Goal: Check status: Check status

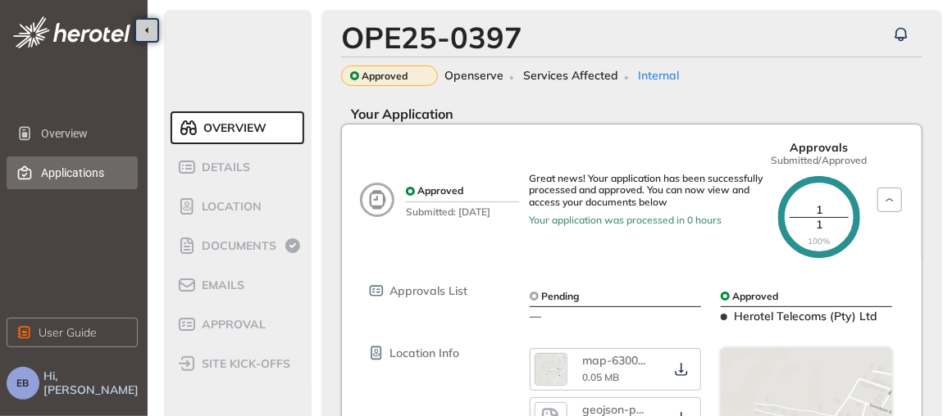
click at [82, 171] on span "Applications" at bounding box center [83, 173] width 84 height 33
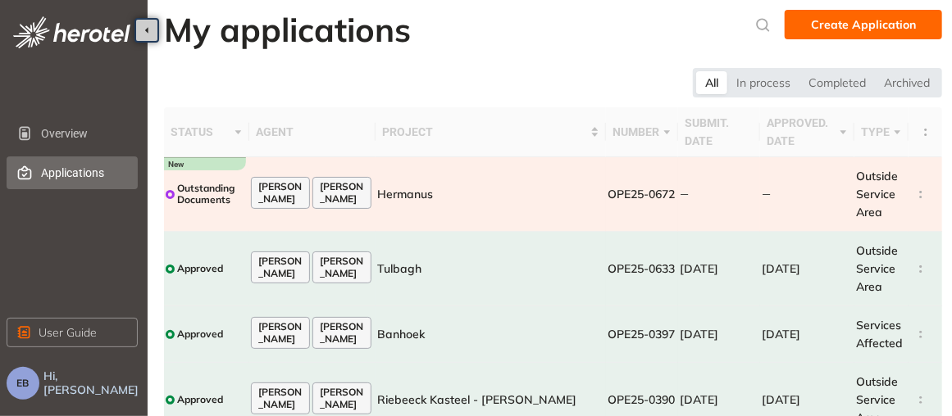
click at [207, 193] on span "Outstanding Documents" at bounding box center [212, 195] width 70 height 24
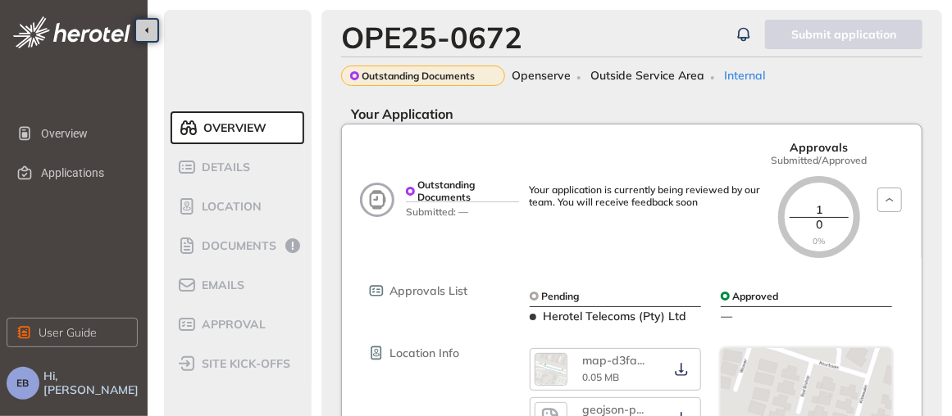
click at [420, 293] on span "Approvals List" at bounding box center [428, 291] width 78 height 14
click at [645, 320] on span "Herotel Telecoms (Pty) Ltd" at bounding box center [614, 316] width 143 height 15
drag, startPoint x: 433, startPoint y: 352, endPoint x: 485, endPoint y: 359, distance: 53.0
click at [434, 352] on span "Location Info" at bounding box center [424, 354] width 70 height 14
click at [419, 113] on span "Your Application" at bounding box center [397, 114] width 112 height 16
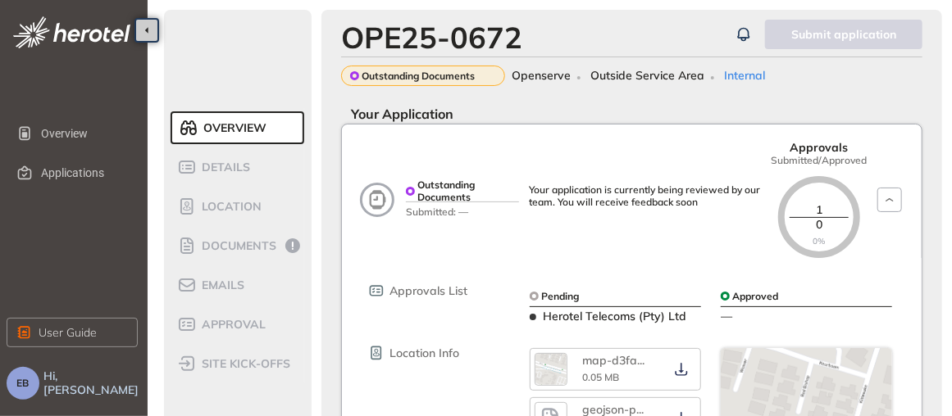
click at [422, 75] on span "Outstanding Documents" at bounding box center [417, 75] width 113 height 11
drag, startPoint x: 422, startPoint y: 75, endPoint x: 599, endPoint y: 108, distance: 180.0
click at [247, 132] on span "Overview" at bounding box center [232, 128] width 68 height 14
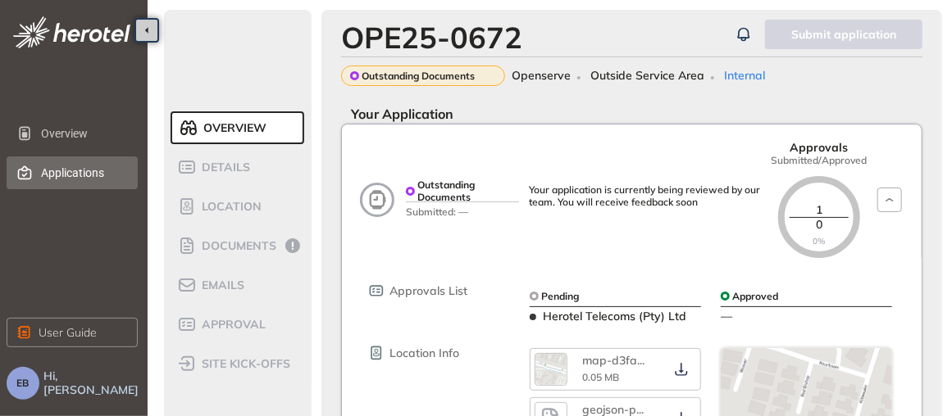
click at [79, 173] on span "Applications" at bounding box center [83, 173] width 84 height 33
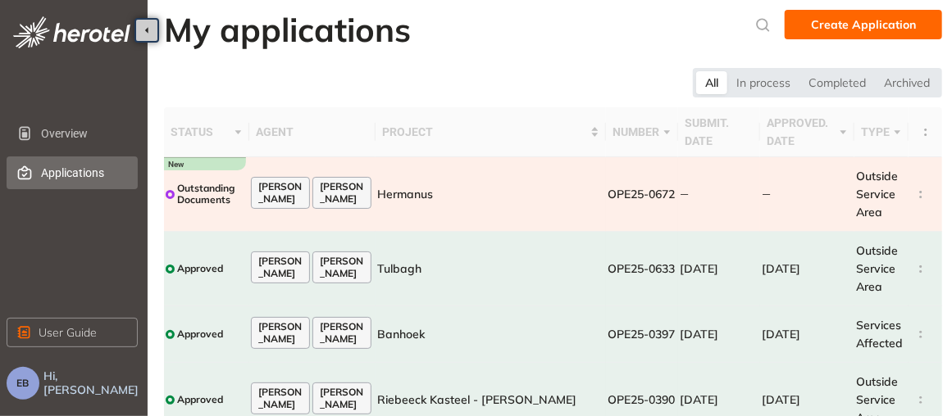
click at [874, 189] on span "Outside Service Area" at bounding box center [877, 194] width 42 height 51
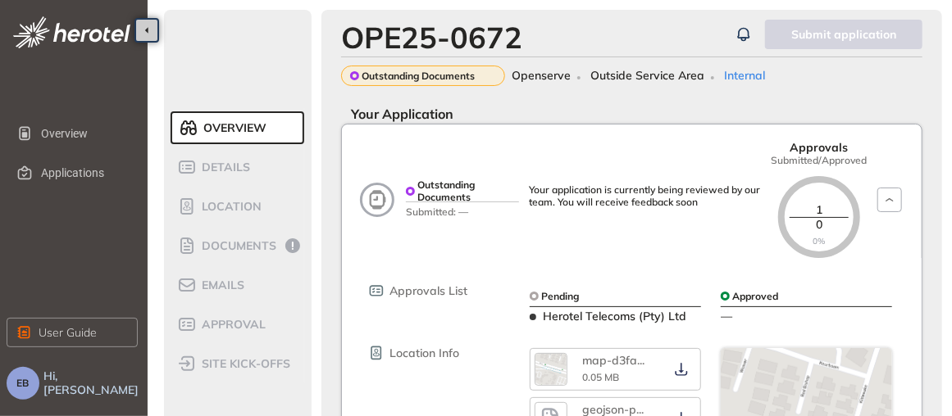
click at [402, 291] on span "Approvals List" at bounding box center [428, 291] width 78 height 14
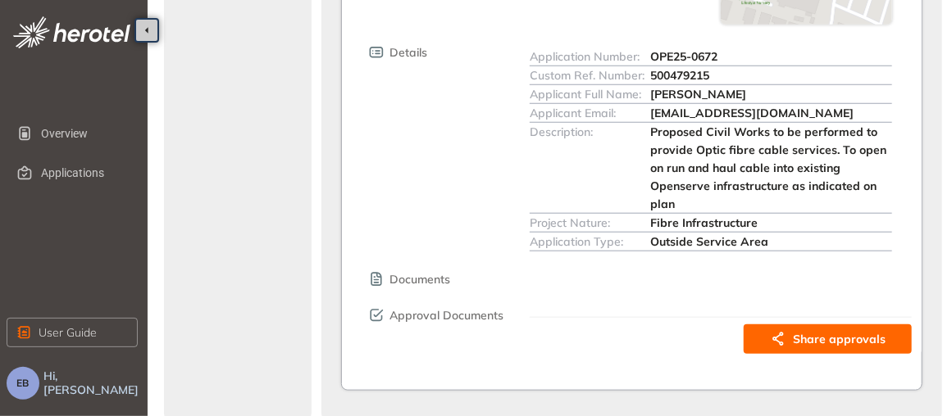
scroll to position [579, 0]
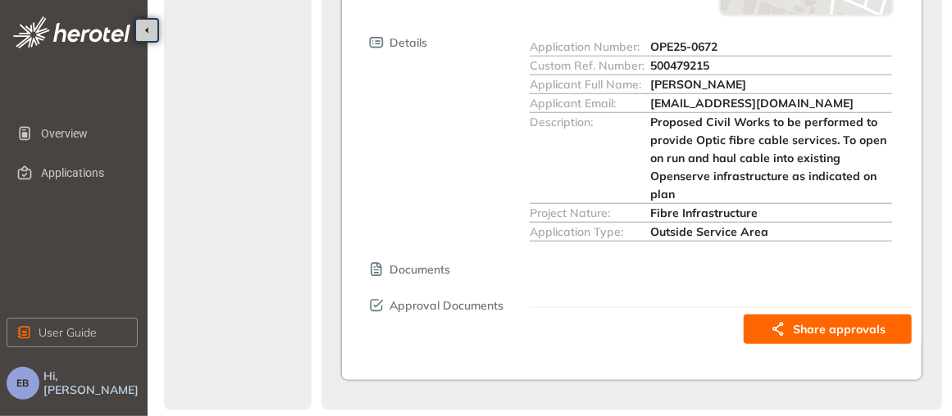
click at [457, 327] on div "Approval Documents Share approvals" at bounding box center [638, 321] width 545 height 47
click at [416, 268] on span "Documents" at bounding box center [419, 270] width 61 height 14
click at [370, 265] on icon at bounding box center [376, 269] width 20 height 16
click at [383, 271] on icon at bounding box center [376, 269] width 20 height 16
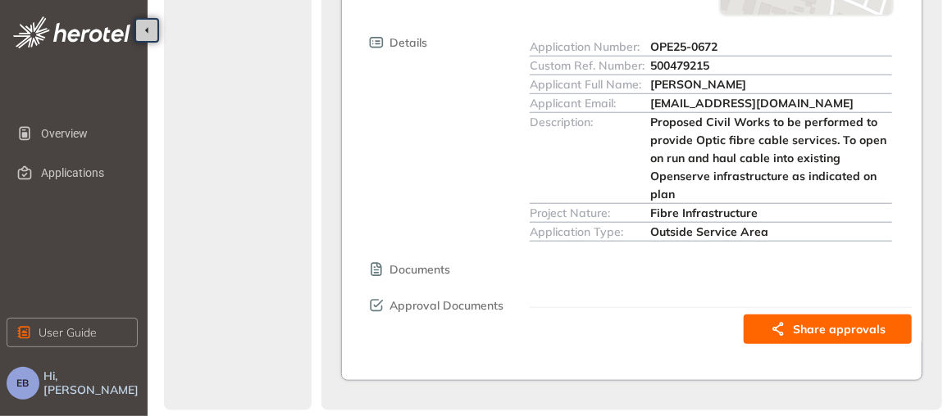
drag, startPoint x: 383, startPoint y: 271, endPoint x: 539, endPoint y: 288, distance: 157.4
click at [539, 287] on div "Approvals List Pending Herotel Telecoms (Pty) Ltd Approved — Location Info map-…" at bounding box center [643, 12] width 555 height 666
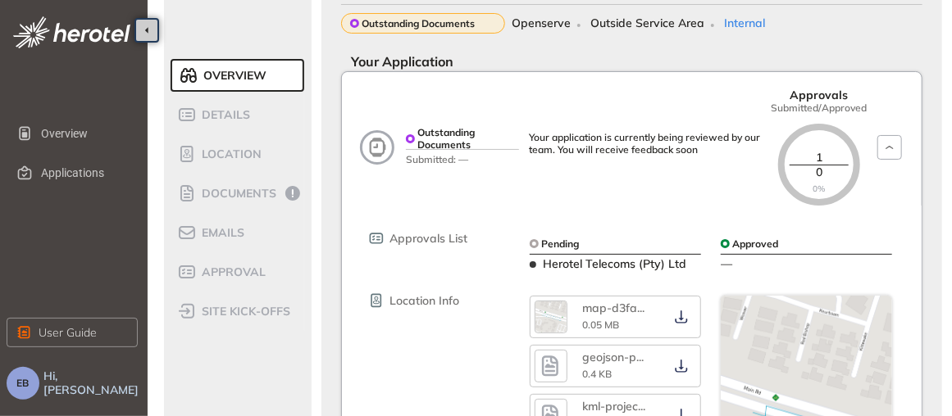
scroll to position [0, 0]
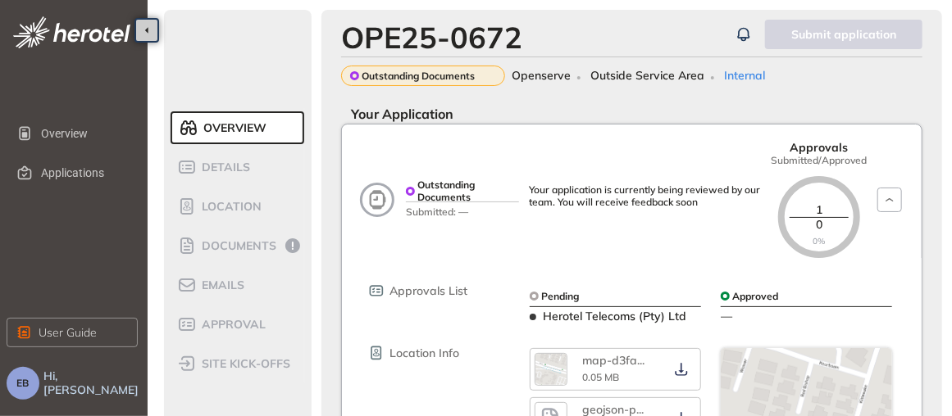
click at [743, 296] on span "Approved" at bounding box center [755, 296] width 46 height 11
click at [730, 320] on span "—" at bounding box center [725, 316] width 11 height 15
click at [620, 369] on div "map-d3fa ... 0.05 MB" at bounding box center [624, 370] width 84 height 32
click at [680, 373] on icon "button" at bounding box center [681, 369] width 16 height 13
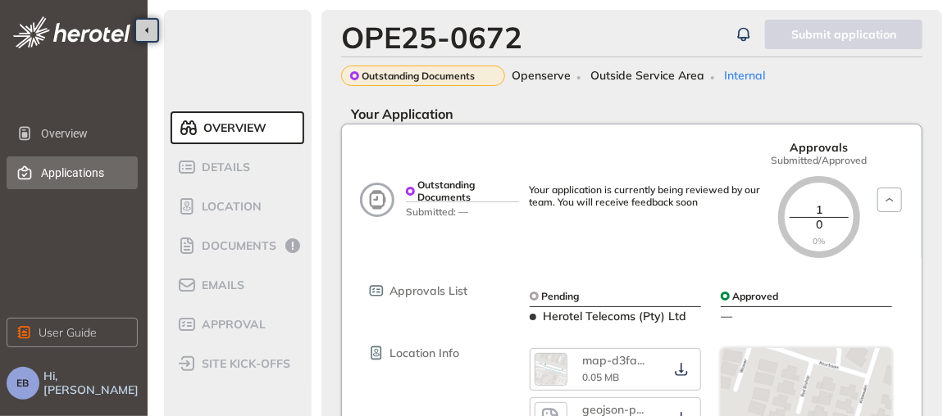
click at [66, 170] on span "Applications" at bounding box center [83, 173] width 84 height 33
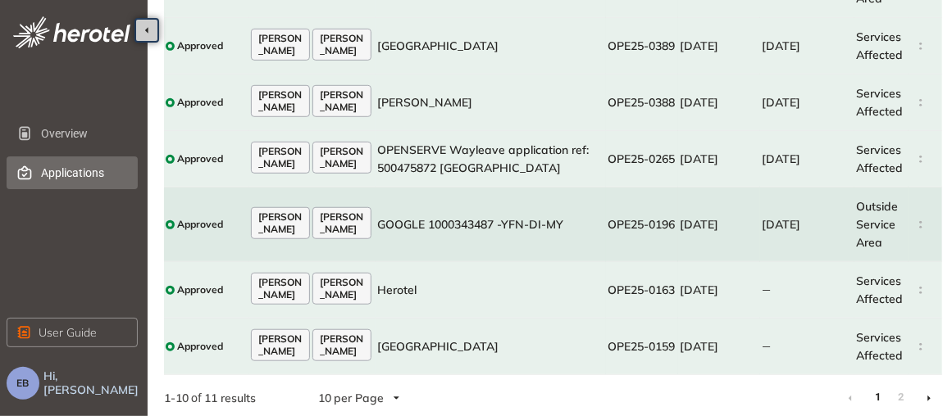
scroll to position [38, 0]
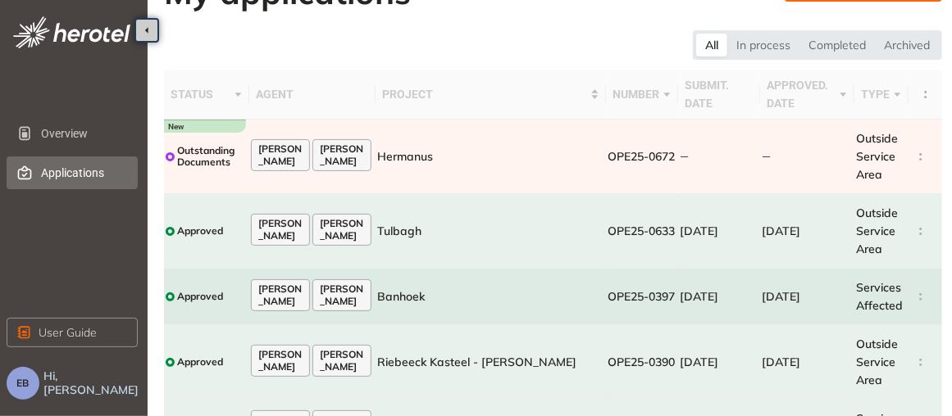
click at [872, 299] on span "Services Affected" at bounding box center [879, 296] width 47 height 33
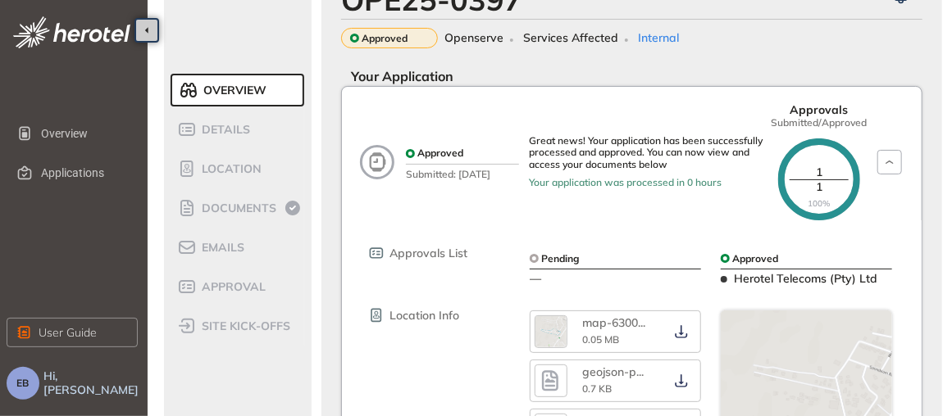
scroll to position [632, 0]
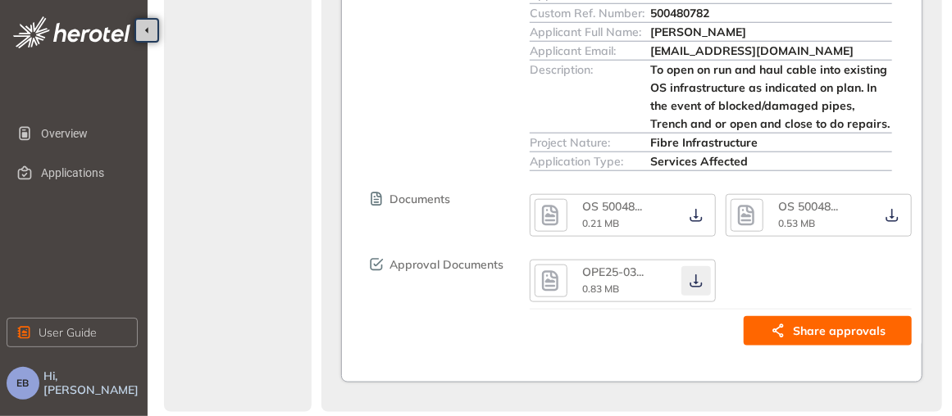
click at [695, 279] on icon "button" at bounding box center [695, 281] width 12 height 13
click at [416, 61] on div "Details Application Number: OPE25-0397 Custom Ref. Number: 500480782 Applicant …" at bounding box center [638, 76] width 545 height 189
